Goal: Task Accomplishment & Management: Use online tool/utility

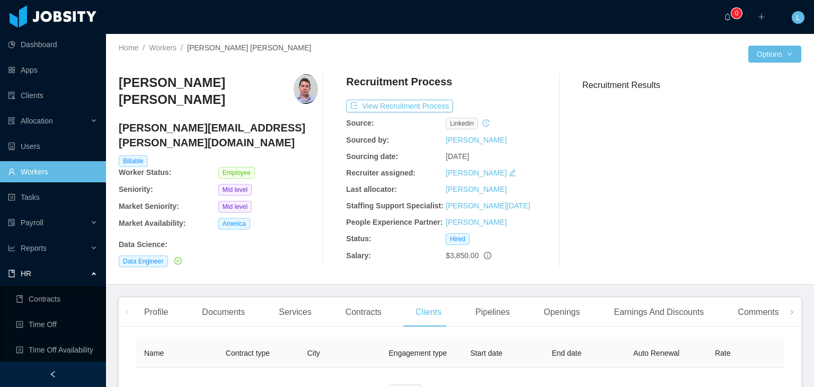
scroll to position [26, 0]
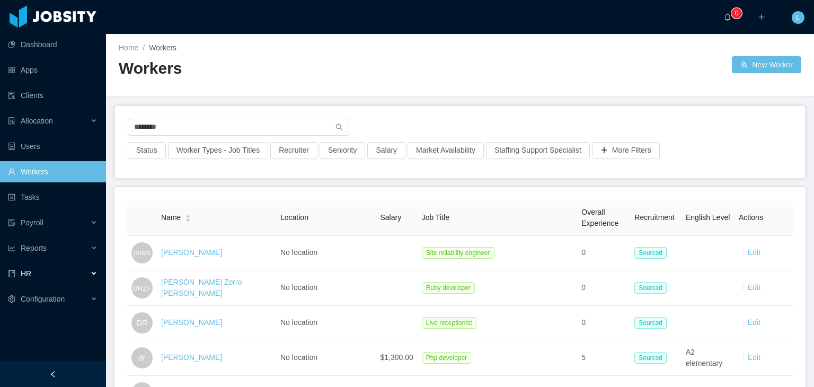
click at [43, 276] on div "HR" at bounding box center [53, 273] width 106 height 21
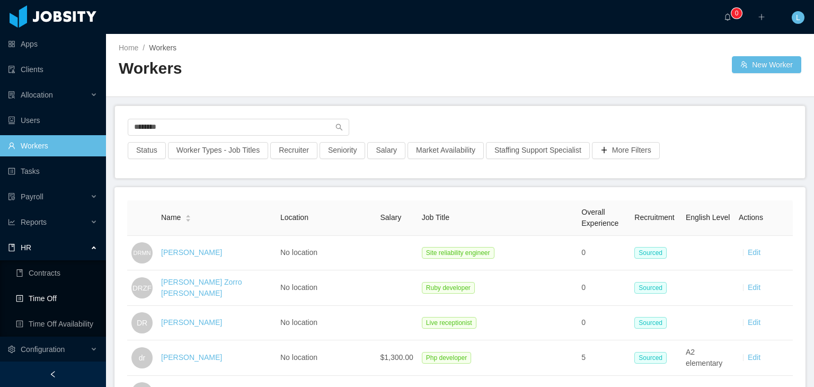
scroll to position [26, 0]
click at [59, 299] on link "Time Off" at bounding box center [57, 297] width 82 height 21
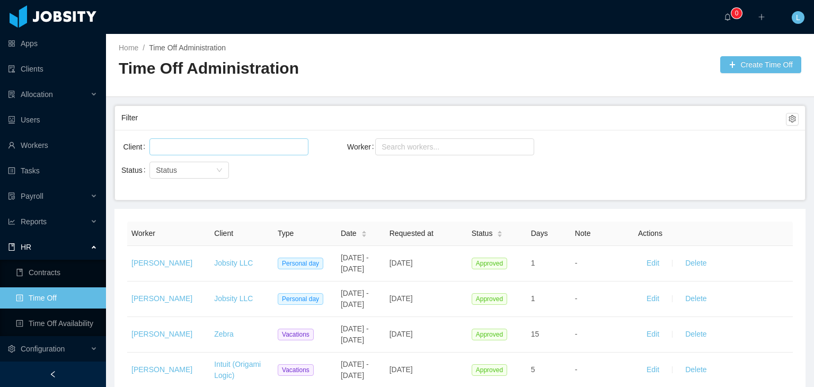
click at [201, 152] on div at bounding box center [227, 147] width 149 height 16
click at [407, 147] on div "Search workers..." at bounding box center [450, 146] width 137 height 11
type input "******"
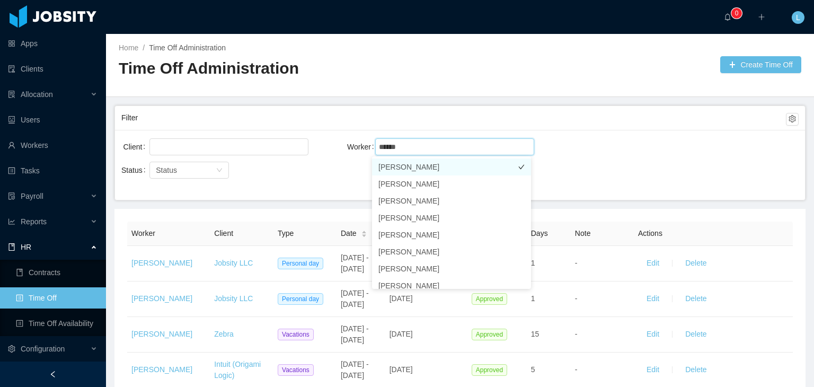
click at [411, 168] on li "[PERSON_NAME]" at bounding box center [451, 166] width 159 height 17
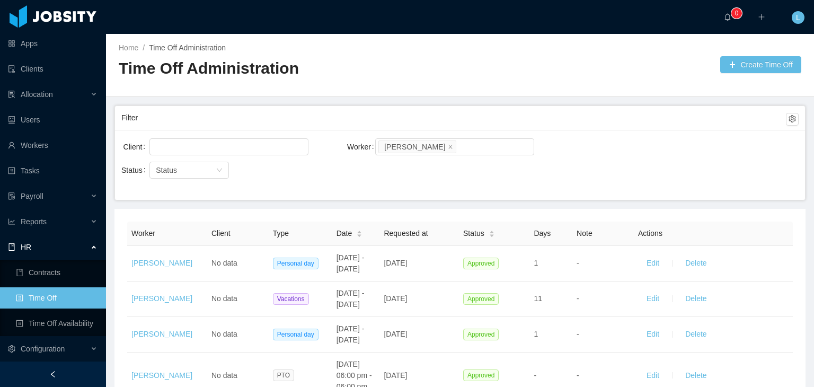
click at [322, 156] on div "Client" at bounding box center [234, 146] width 226 height 21
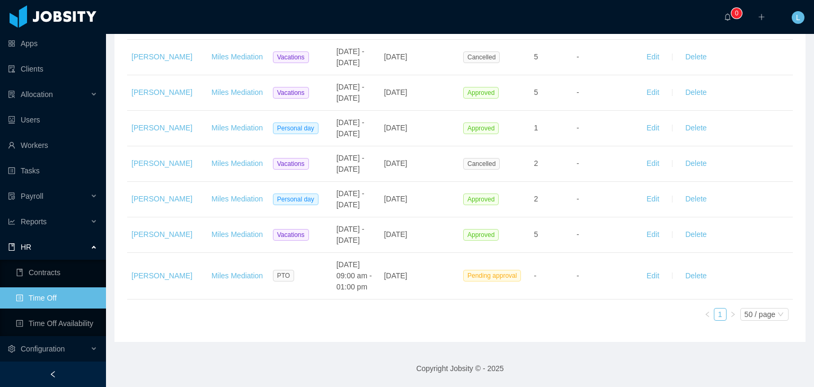
scroll to position [1113, 0]
